Goal: Task Accomplishment & Management: Manage account settings

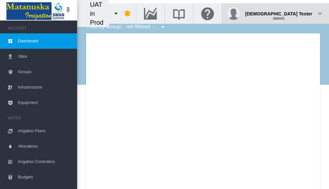
click at [296, 13] on div "(Admin)" at bounding box center [278, 16] width 67 height 6
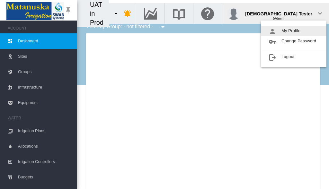
click at [294, 31] on button "My Profile" at bounding box center [294, 31] width 66 height 10
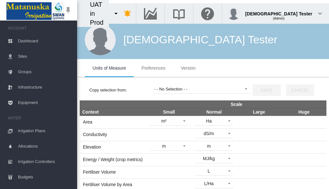
click at [153, 68] on span "Preferences" at bounding box center [153, 68] width 24 height 5
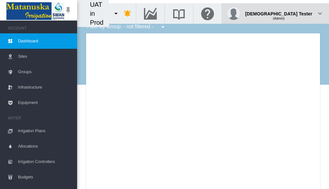
click at [296, 13] on div "(Admin)" at bounding box center [278, 16] width 67 height 6
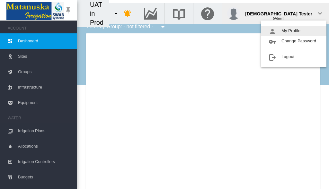
click at [294, 31] on button "My Profile" at bounding box center [294, 31] width 66 height 10
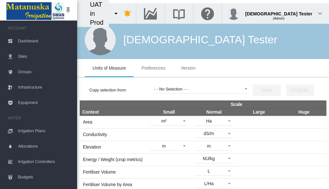
click at [153, 68] on span "Preferences" at bounding box center [153, 68] width 24 height 5
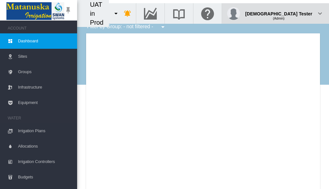
click at [296, 13] on div "(Admin)" at bounding box center [278, 16] width 67 height 6
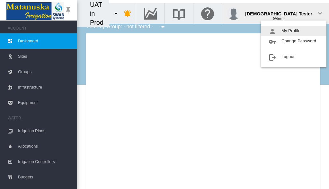
click at [294, 31] on button "My Profile" at bounding box center [294, 31] width 66 height 10
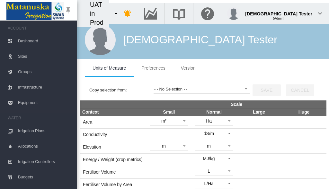
click at [153, 68] on span "Preferences" at bounding box center [153, 68] width 24 height 5
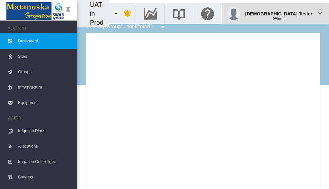
click at [296, 13] on div "(Admin)" at bounding box center [278, 16] width 67 height 6
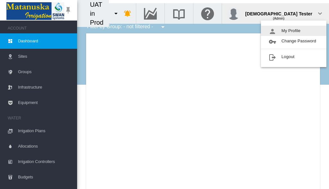
click at [294, 31] on button "My Profile" at bounding box center [294, 31] width 66 height 10
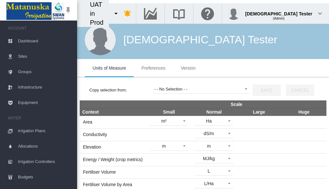
click at [153, 68] on span "Preferences" at bounding box center [153, 68] width 24 height 5
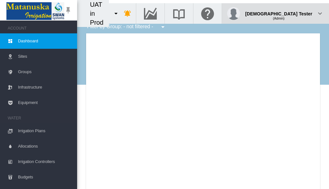
click at [296, 13] on div "(Admin)" at bounding box center [278, 16] width 67 height 6
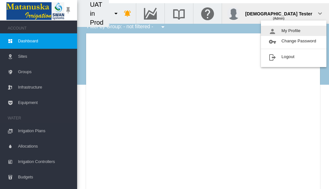
click at [294, 31] on button "My Profile" at bounding box center [294, 31] width 66 height 10
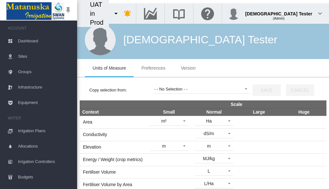
click at [153, 68] on span "Preferences" at bounding box center [153, 68] width 24 height 5
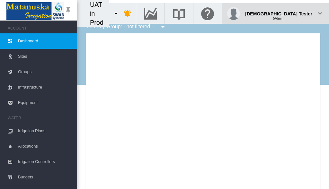
click at [296, 13] on div "(Admin)" at bounding box center [278, 16] width 67 height 6
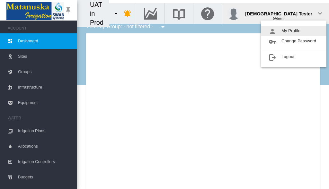
click at [294, 31] on button "My Profile" at bounding box center [294, 31] width 66 height 10
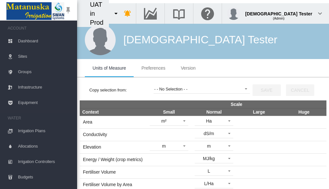
click at [153, 68] on span "Preferences" at bounding box center [153, 68] width 24 height 5
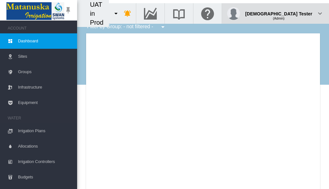
click at [296, 13] on div "(Admin)" at bounding box center [278, 16] width 67 height 6
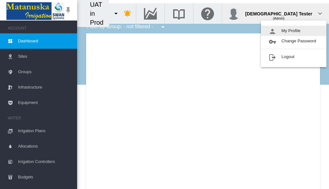
click at [294, 31] on button "My Profile" at bounding box center [294, 31] width 66 height 10
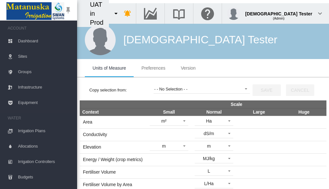
click at [153, 68] on span "Preferences" at bounding box center [153, 68] width 24 height 5
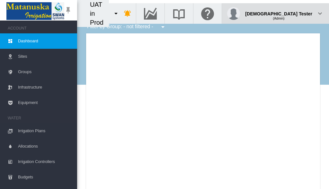
click at [296, 13] on div "(Admin)" at bounding box center [278, 16] width 67 height 6
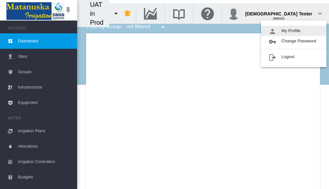
click at [294, 31] on button "My Profile" at bounding box center [294, 31] width 66 height 10
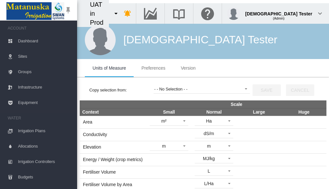
click at [153, 68] on span "Preferences" at bounding box center [153, 68] width 24 height 5
